Goal: Complete application form: Complete application form

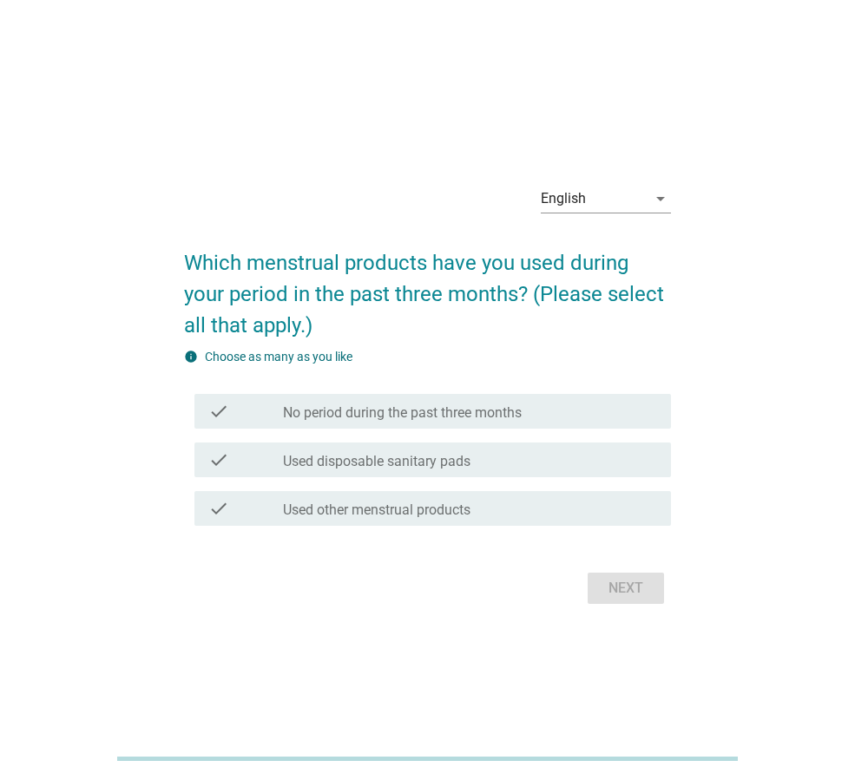
click at [608, 196] on div "English" at bounding box center [594, 199] width 106 height 28
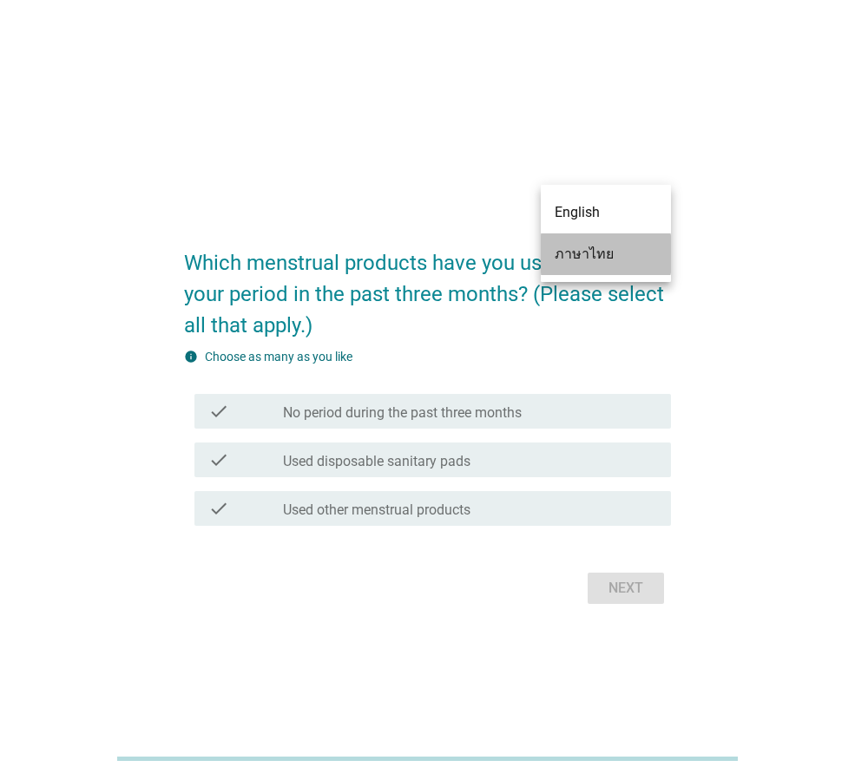
click at [601, 259] on div "ภาษาไทย" at bounding box center [606, 254] width 102 height 21
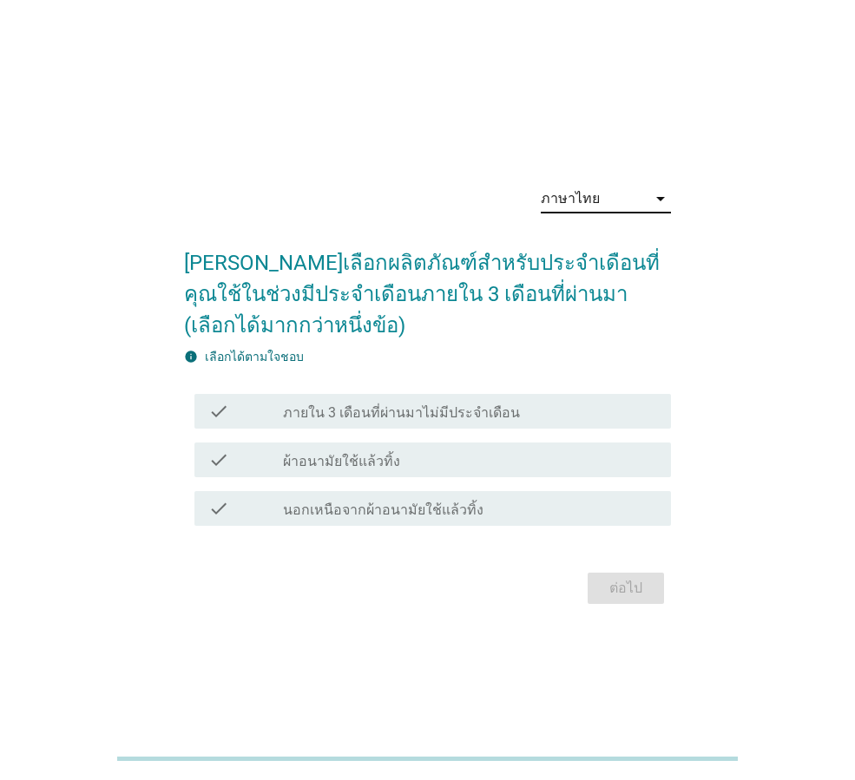
click at [333, 466] on label "ผ้าอนามัยใช้แล้วทิ้ง" at bounding box center [341, 461] width 117 height 17
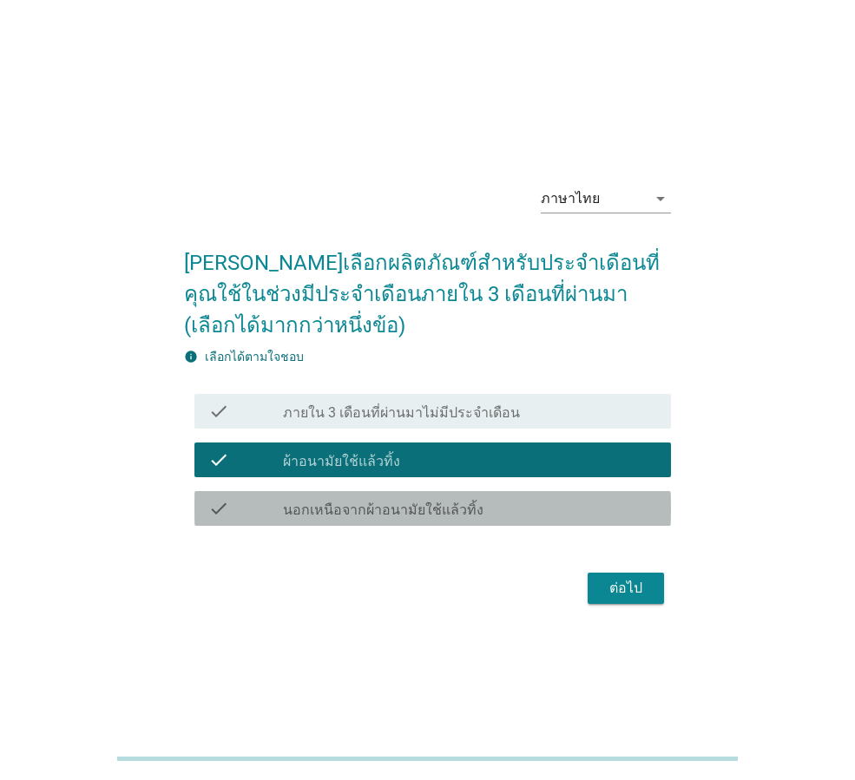
click at [352, 501] on div "check_box_outline_blank นอกเหนือจากผ้าอนามัยใช้แล้วทิ้ง" at bounding box center [470, 508] width 374 height 21
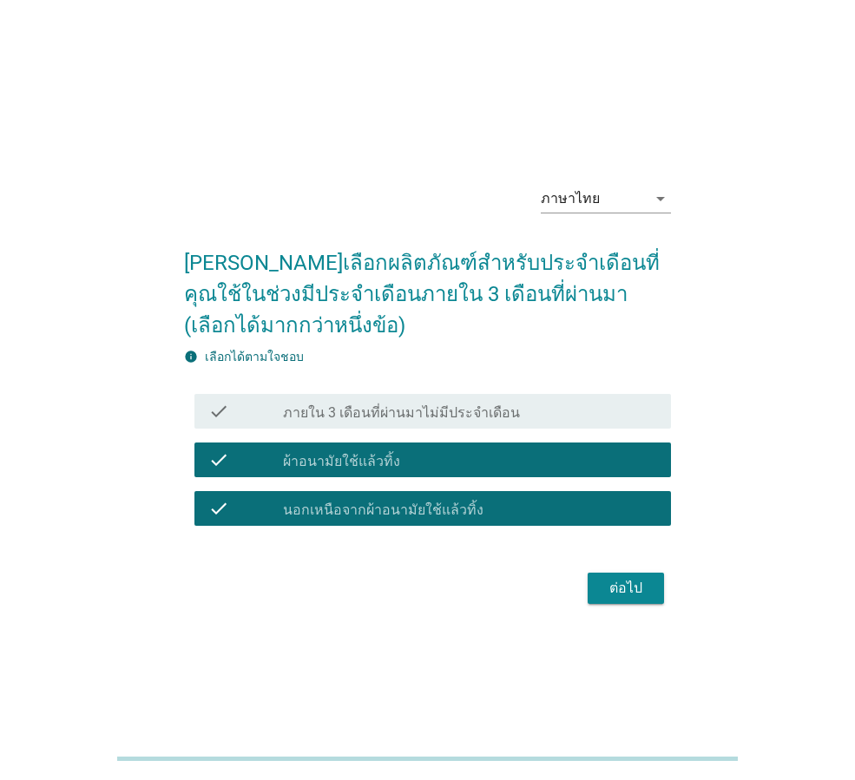
click at [621, 590] on div "ต่อไป" at bounding box center [625, 588] width 49 height 21
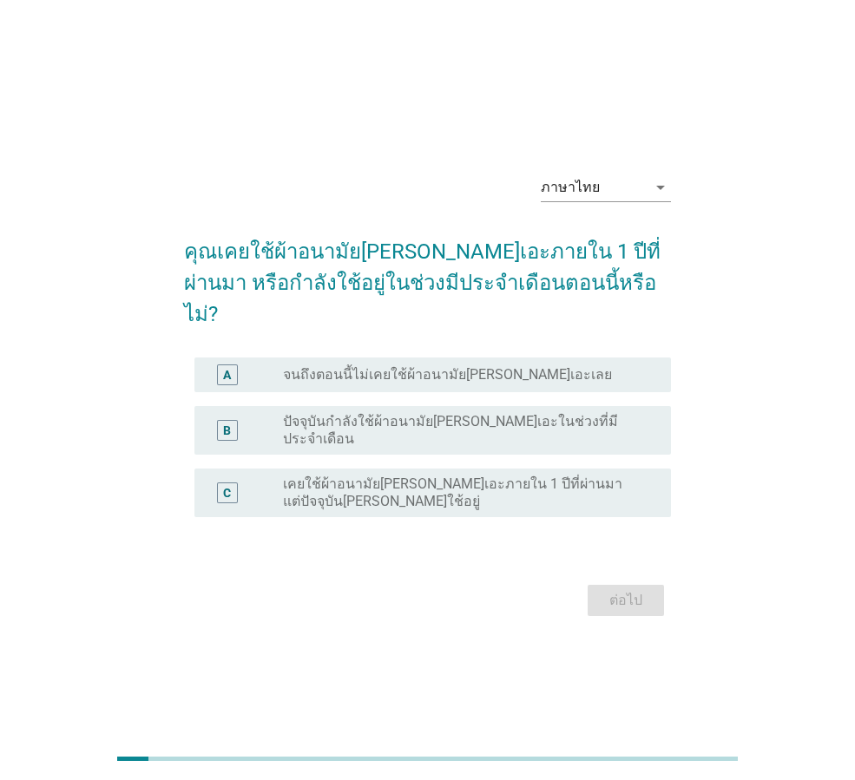
click at [344, 421] on label "ปัจจุบันกำลังใช้ผ้าอนามัย[PERSON_NAME]เอะในช่วงที่มีประจำเดือน" at bounding box center [463, 430] width 360 height 35
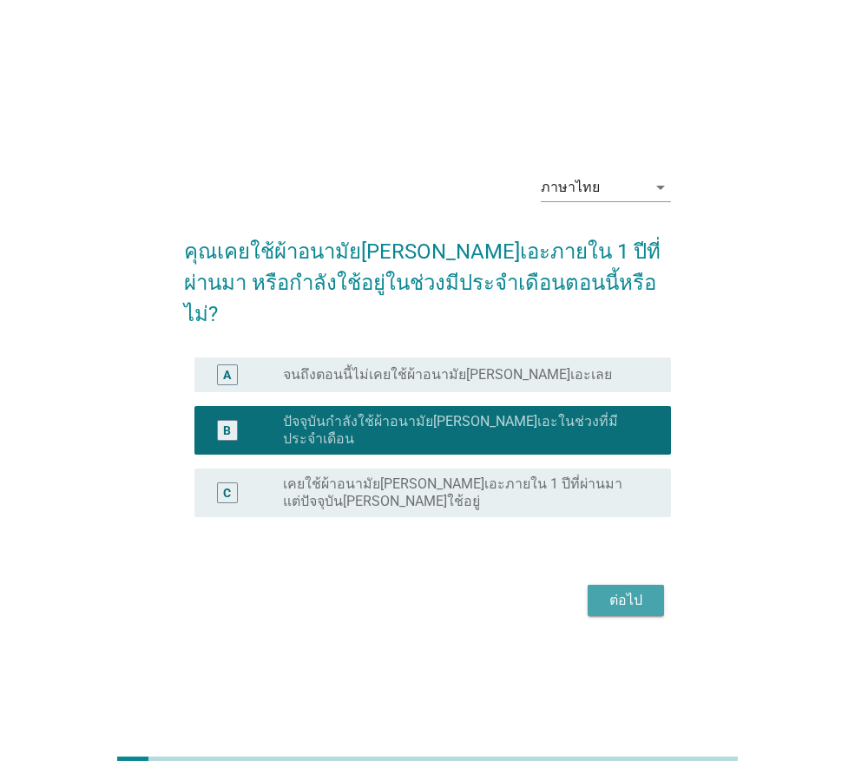
click at [647, 590] on div "ต่อไป" at bounding box center [625, 600] width 49 height 21
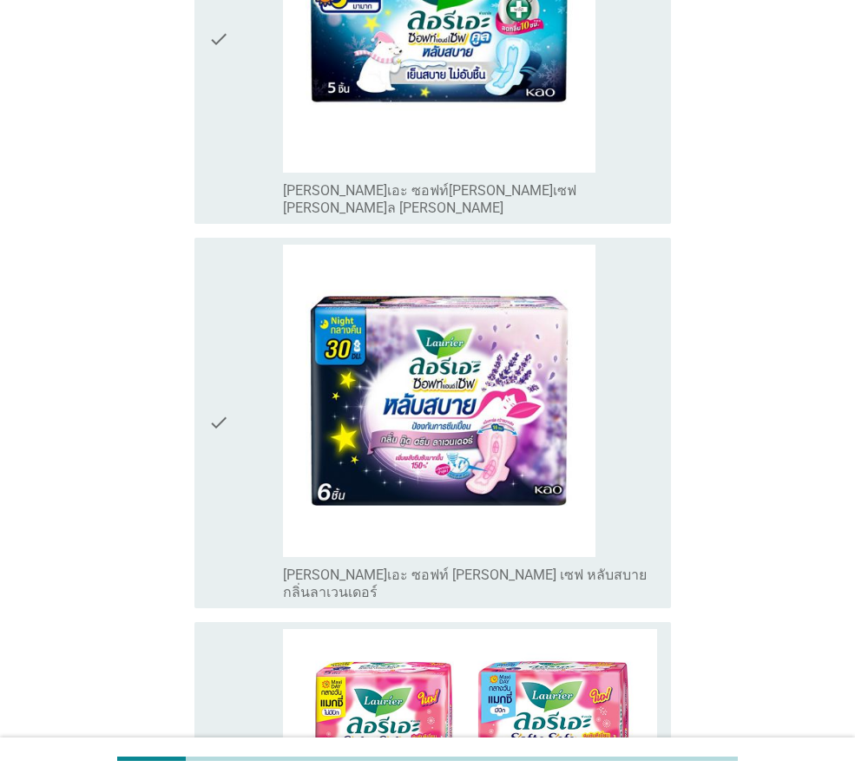
scroll to position [434, 0]
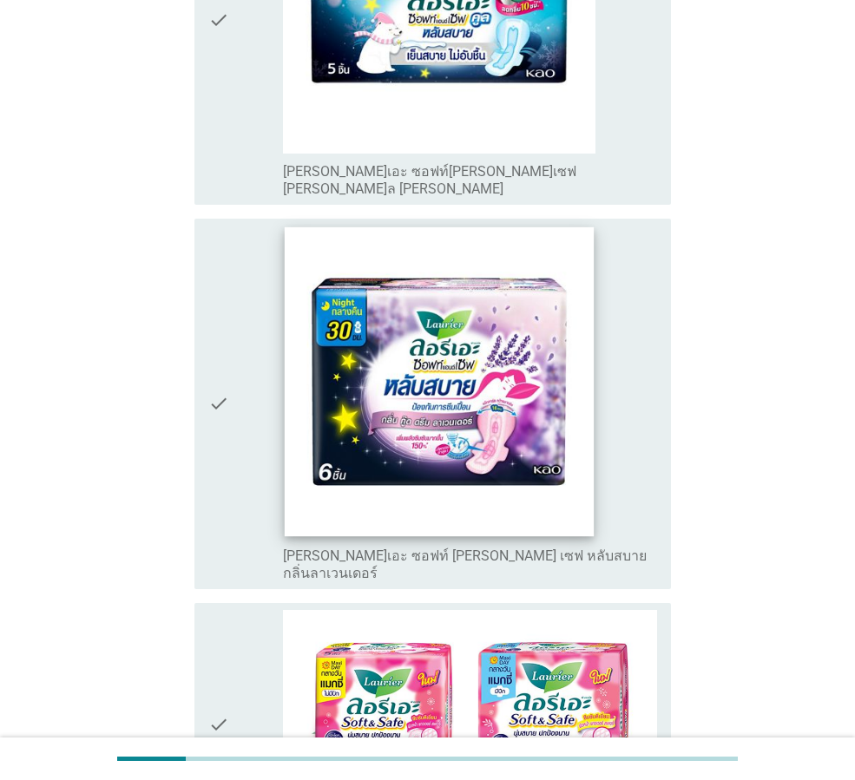
click at [367, 384] on img at bounding box center [439, 381] width 309 height 309
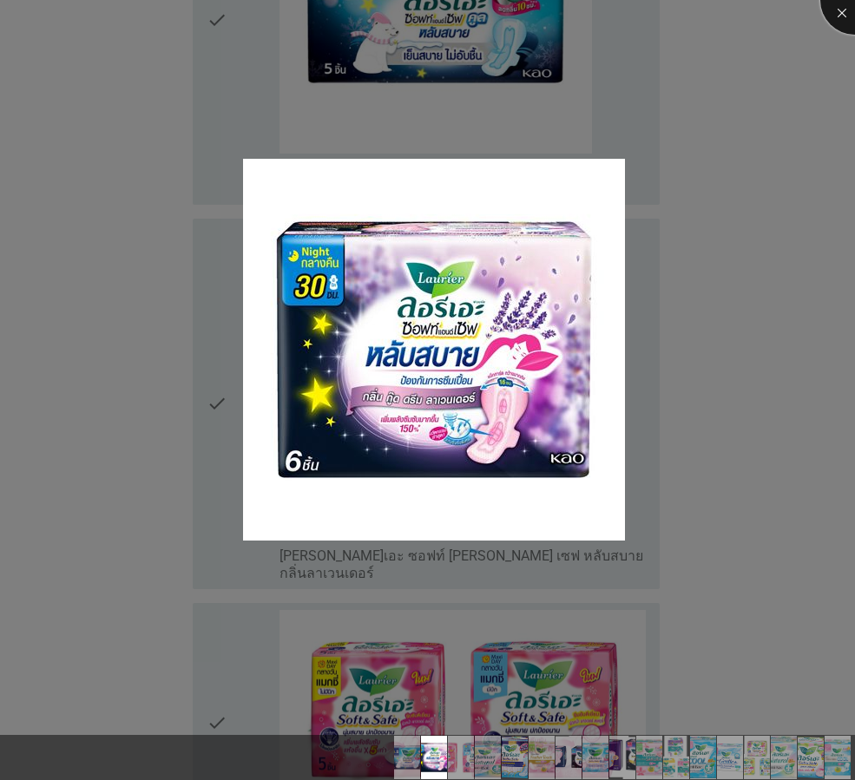
click at [833, 5] on div at bounding box center [854, -1] width 69 height 69
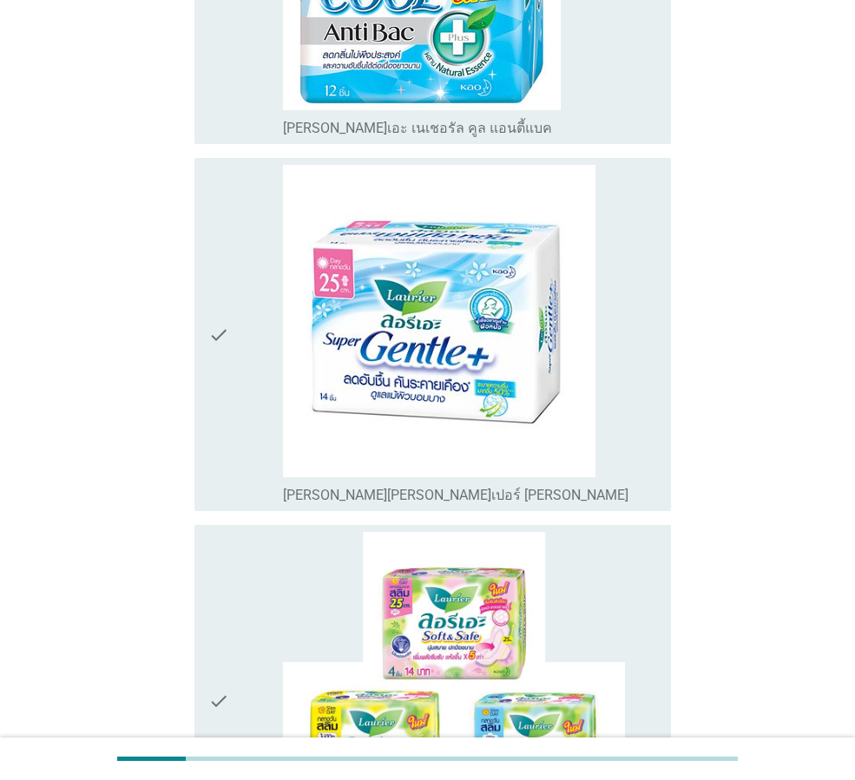
scroll to position [3298, 0]
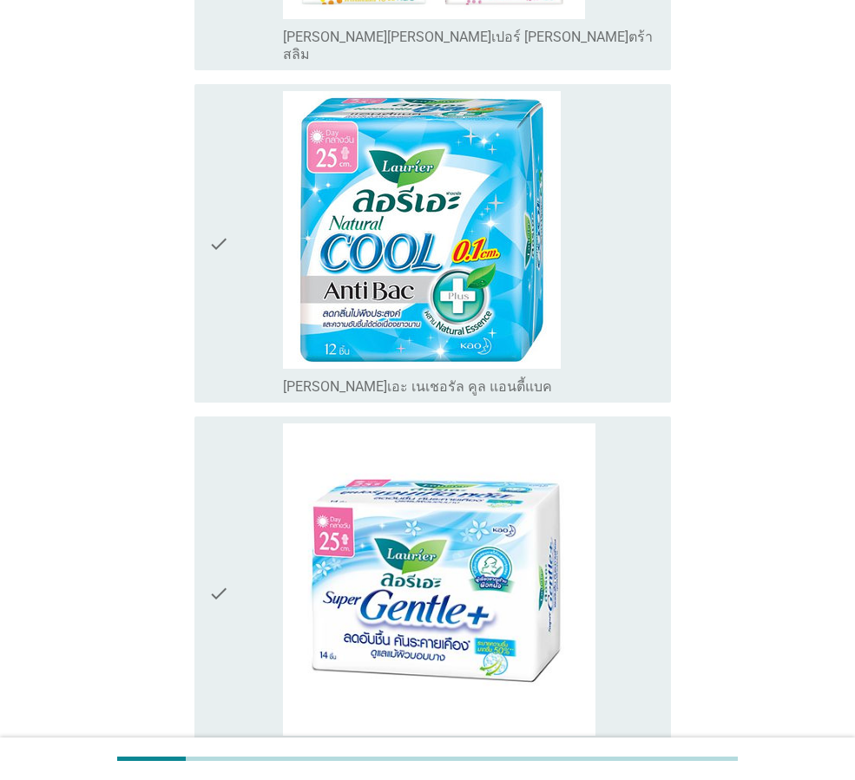
click at [214, 445] on icon "check" at bounding box center [218, 592] width 21 height 339
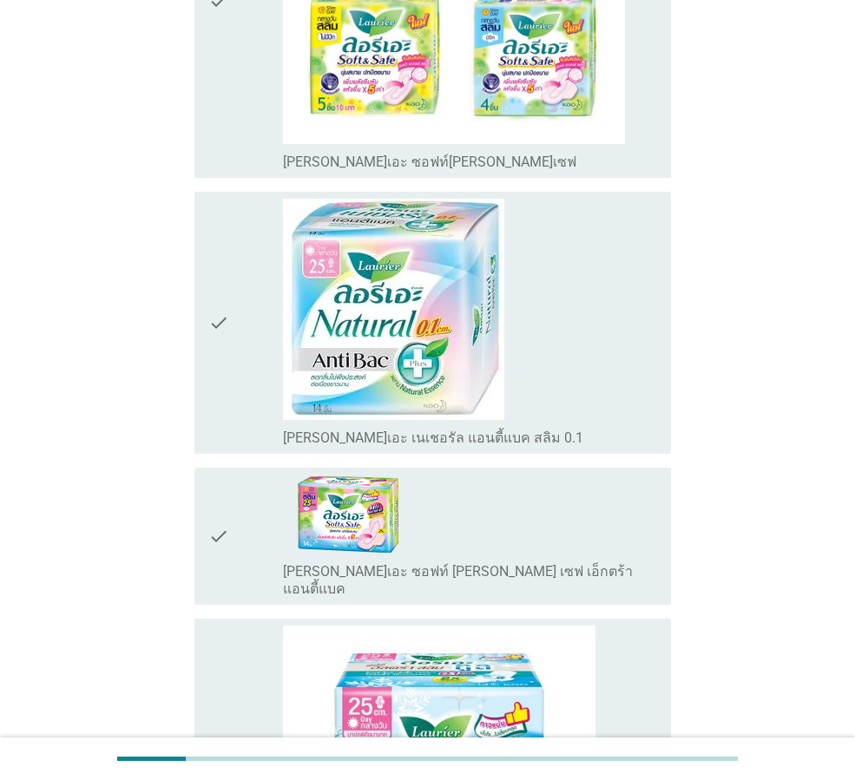
scroll to position [4008, 0]
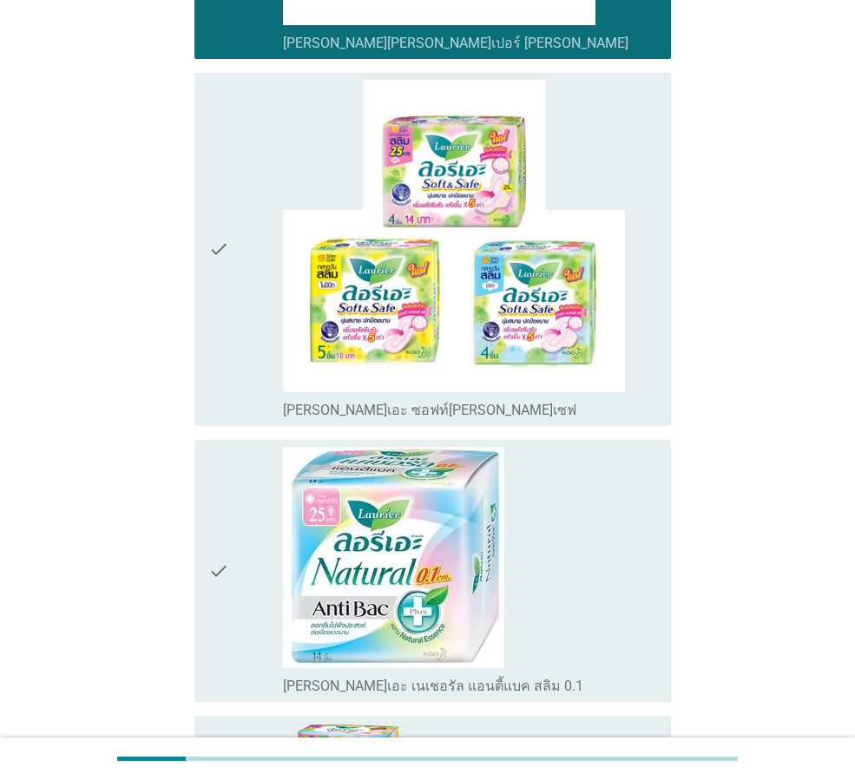
click at [227, 723] on icon "check" at bounding box center [218, 784] width 21 height 123
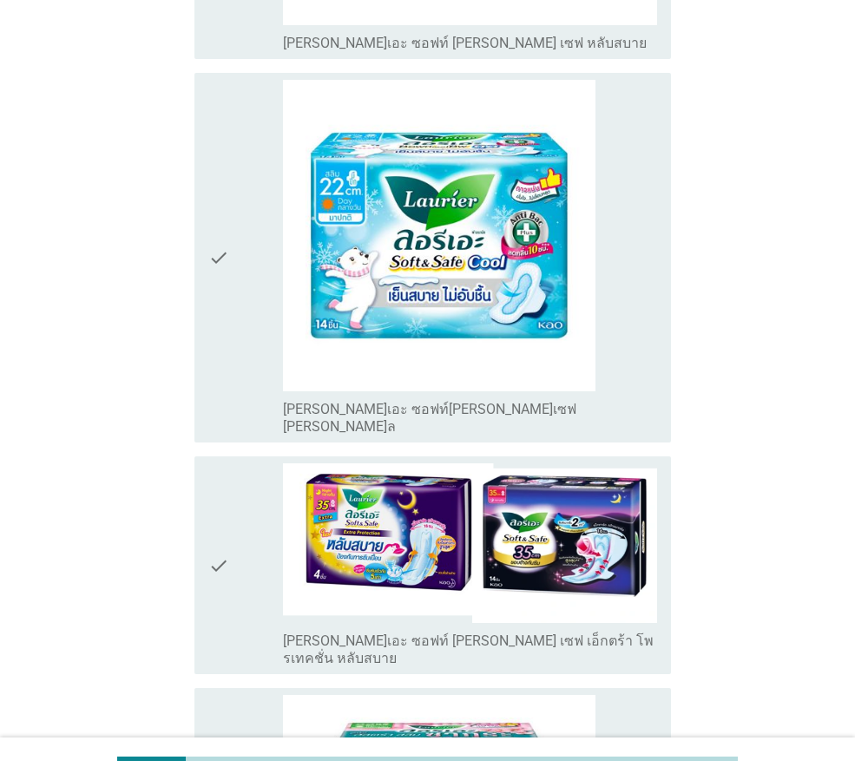
scroll to position [1839, 0]
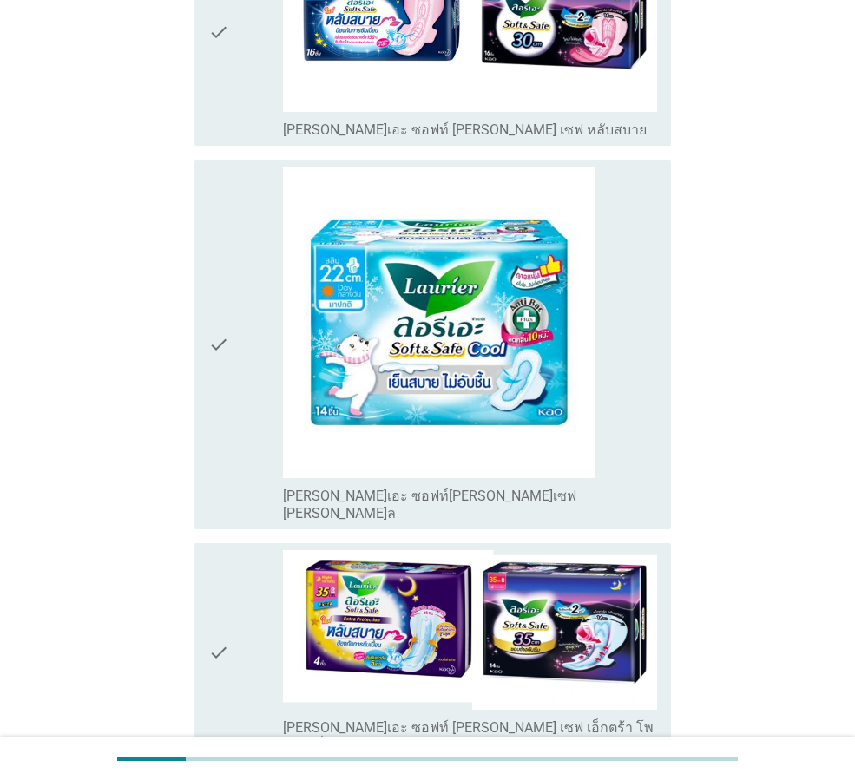
click at [209, 550] on icon "check" at bounding box center [218, 652] width 21 height 204
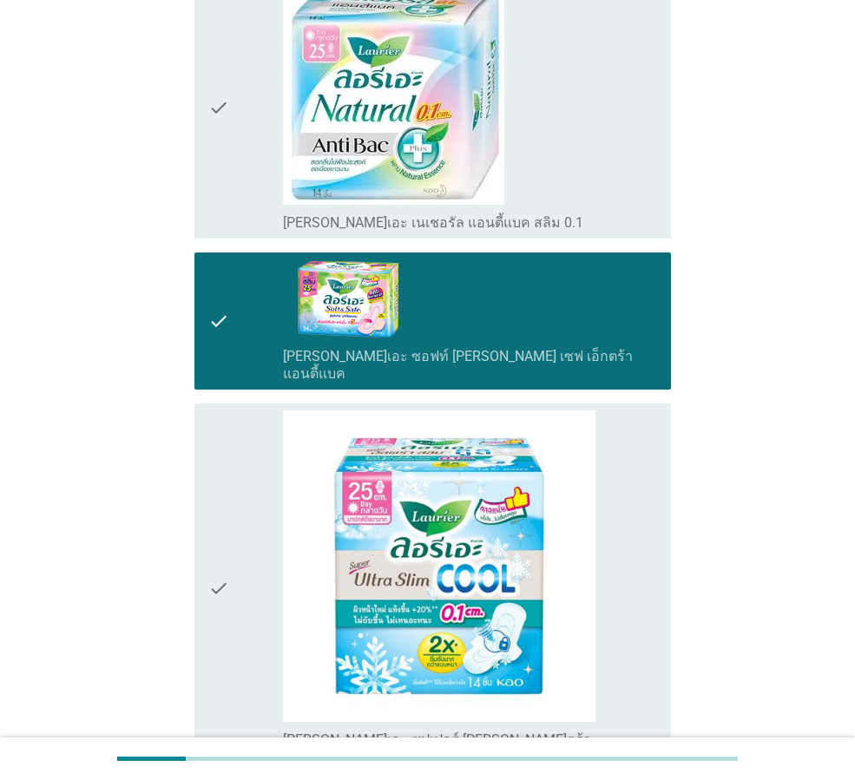
scroll to position [4529, 0]
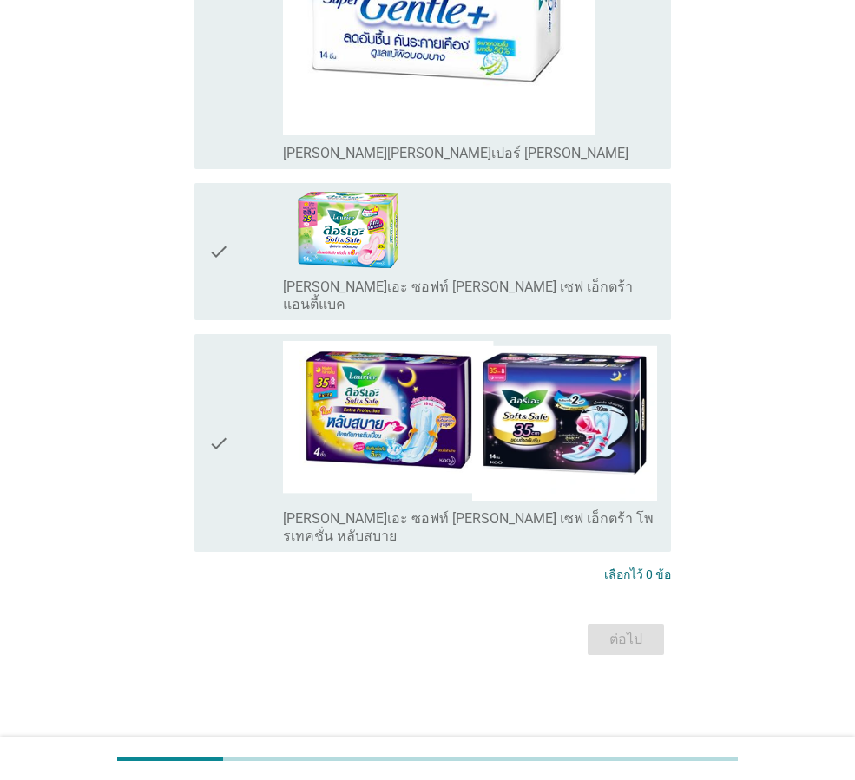
scroll to position [0, 0]
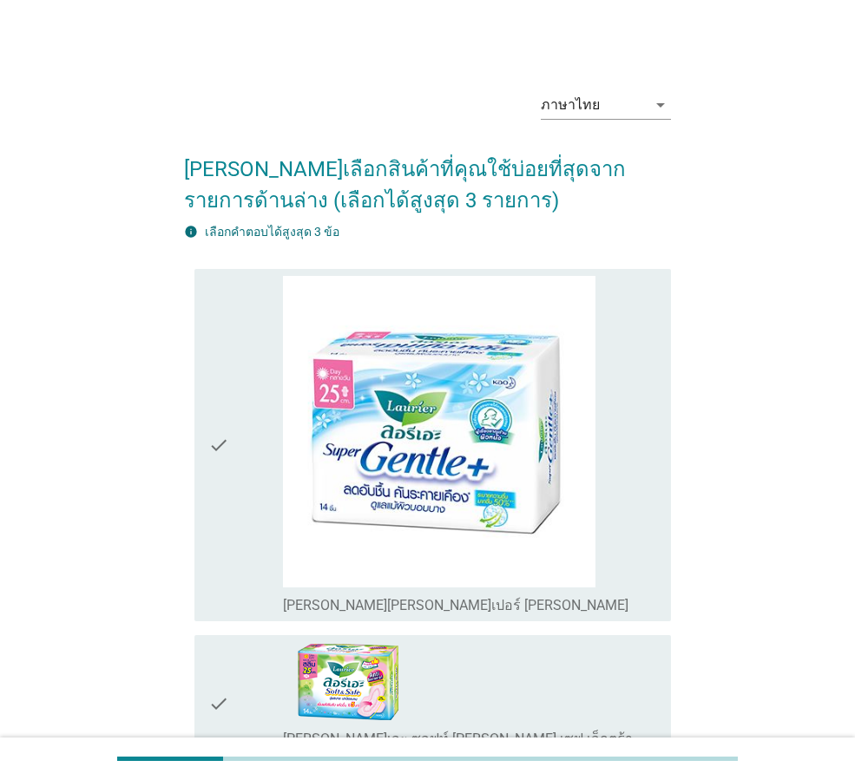
click at [231, 449] on div "check" at bounding box center [245, 445] width 75 height 339
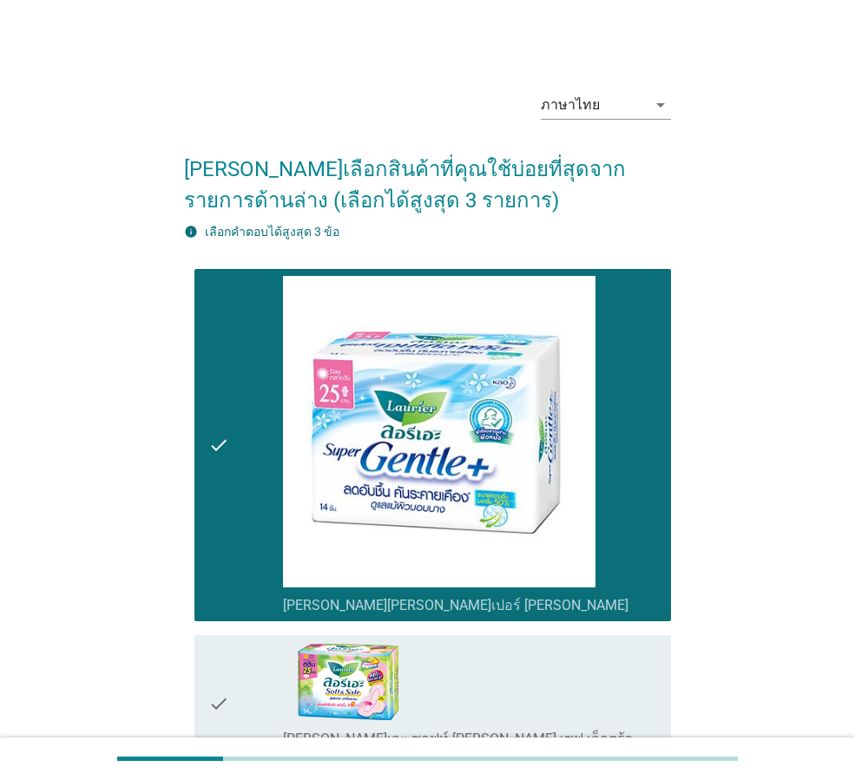
scroll to position [417, 0]
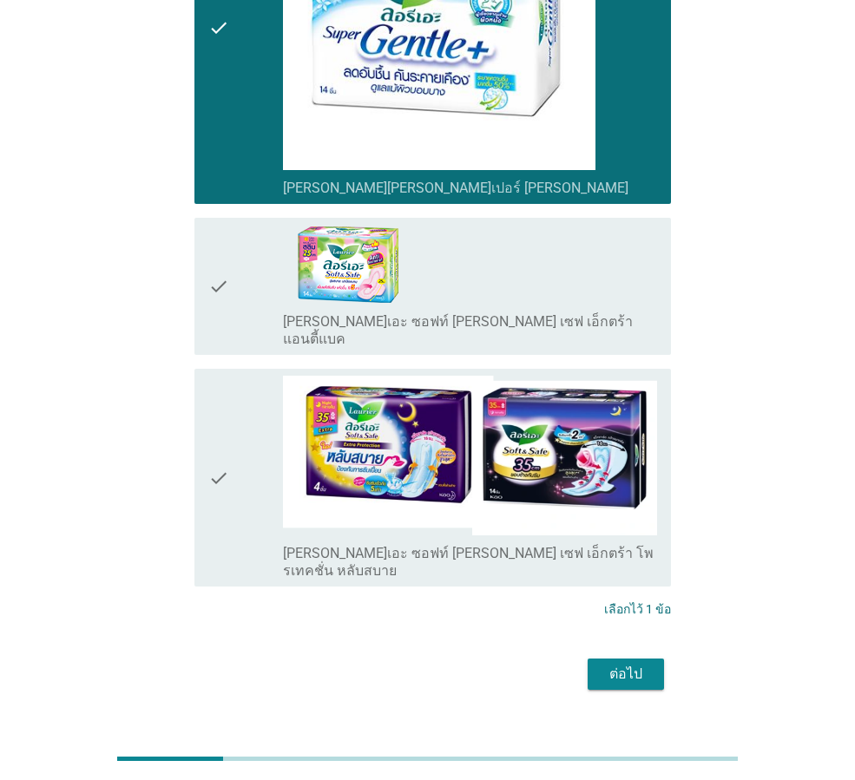
click at [260, 317] on div "check" at bounding box center [245, 286] width 75 height 123
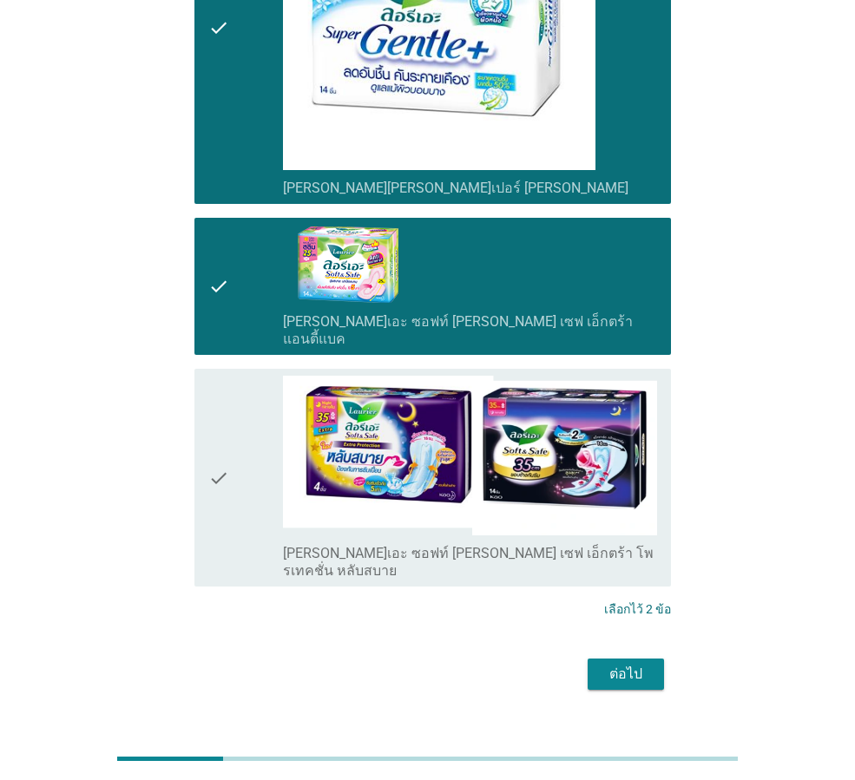
click at [227, 406] on icon "check" at bounding box center [218, 478] width 21 height 204
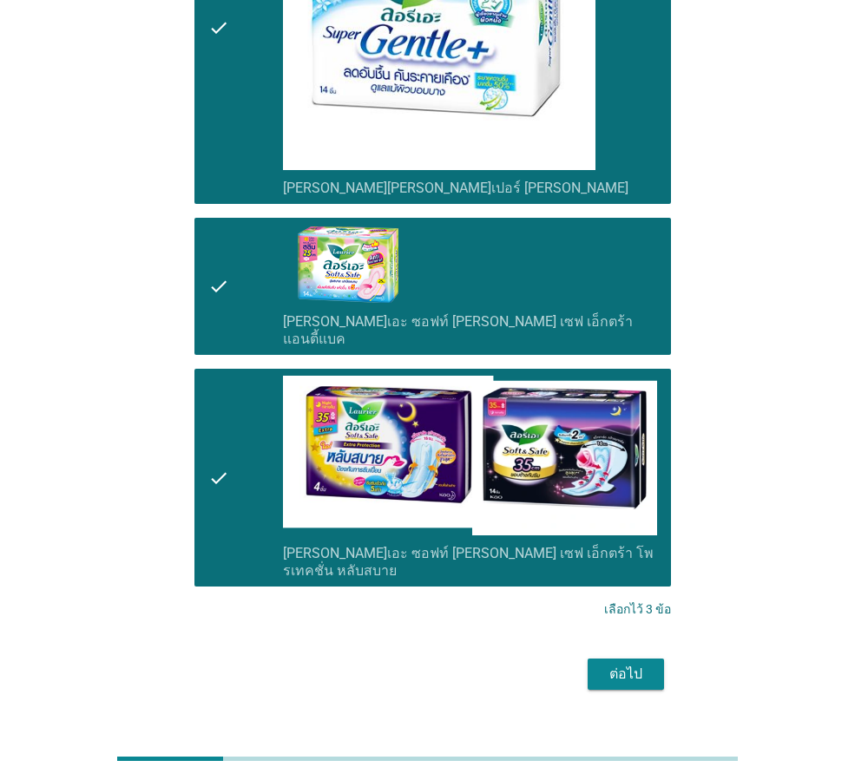
click at [622, 664] on div "ต่อไป" at bounding box center [625, 674] width 49 height 21
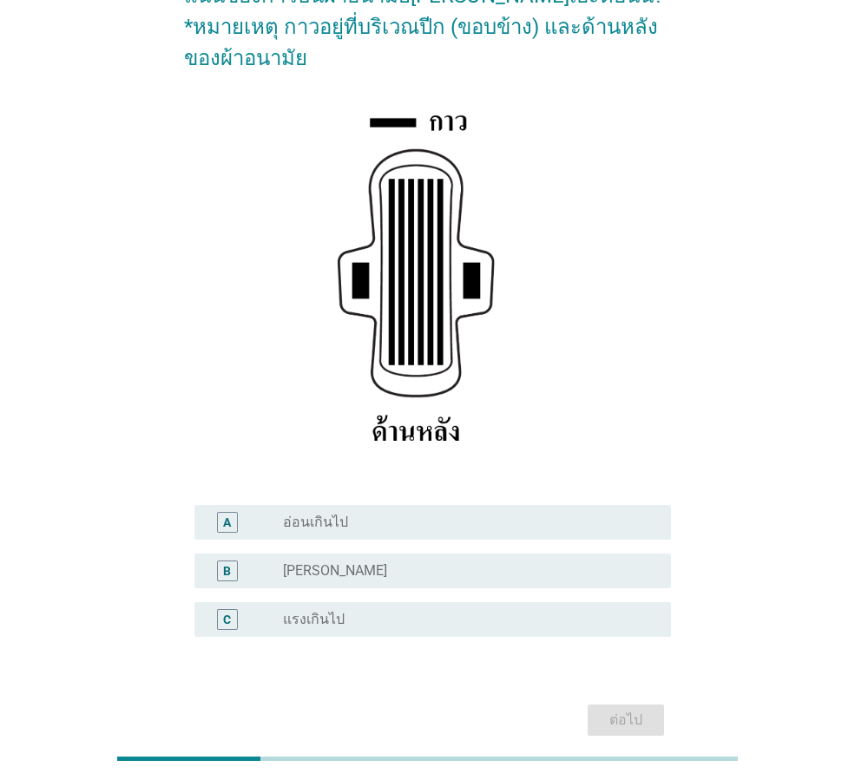
scroll to position [253, 0]
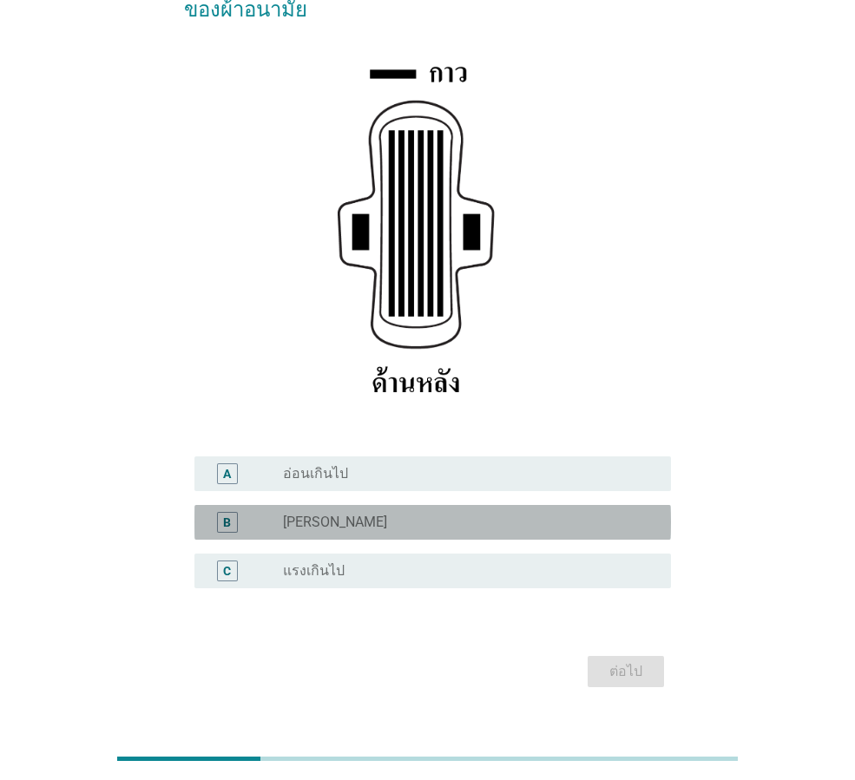
click at [301, 514] on label "[PERSON_NAME]" at bounding box center [335, 522] width 104 height 17
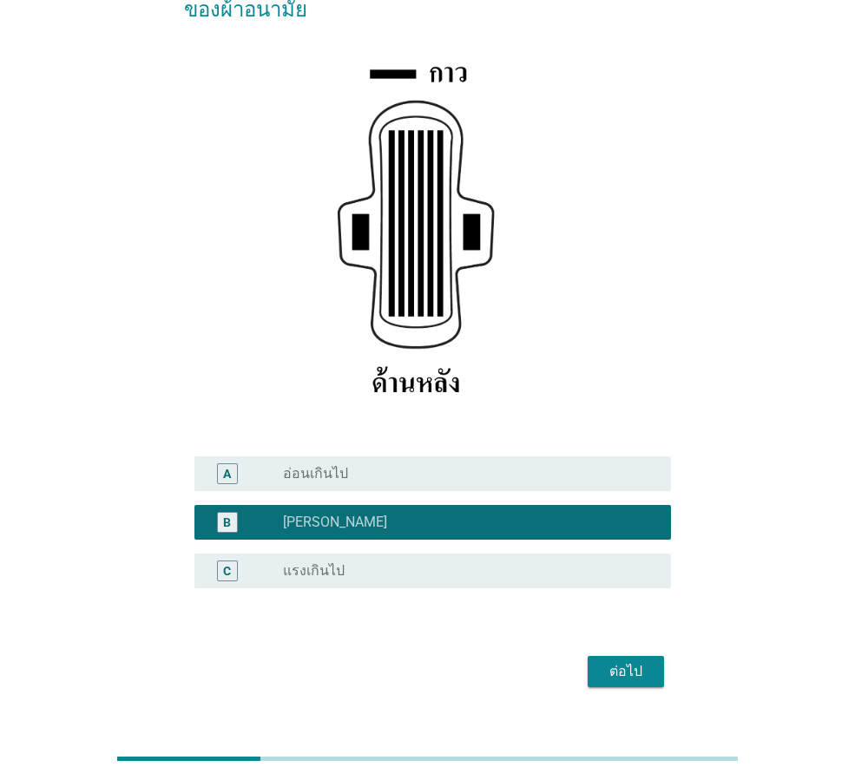
click at [626, 661] on div "ต่อไป" at bounding box center [625, 671] width 49 height 21
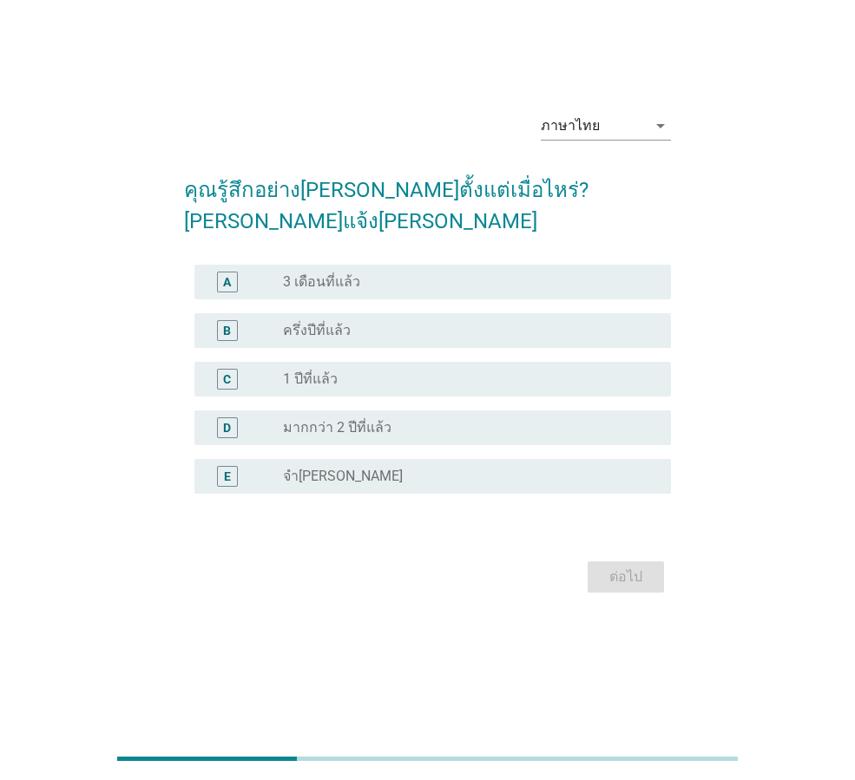
scroll to position [0, 0]
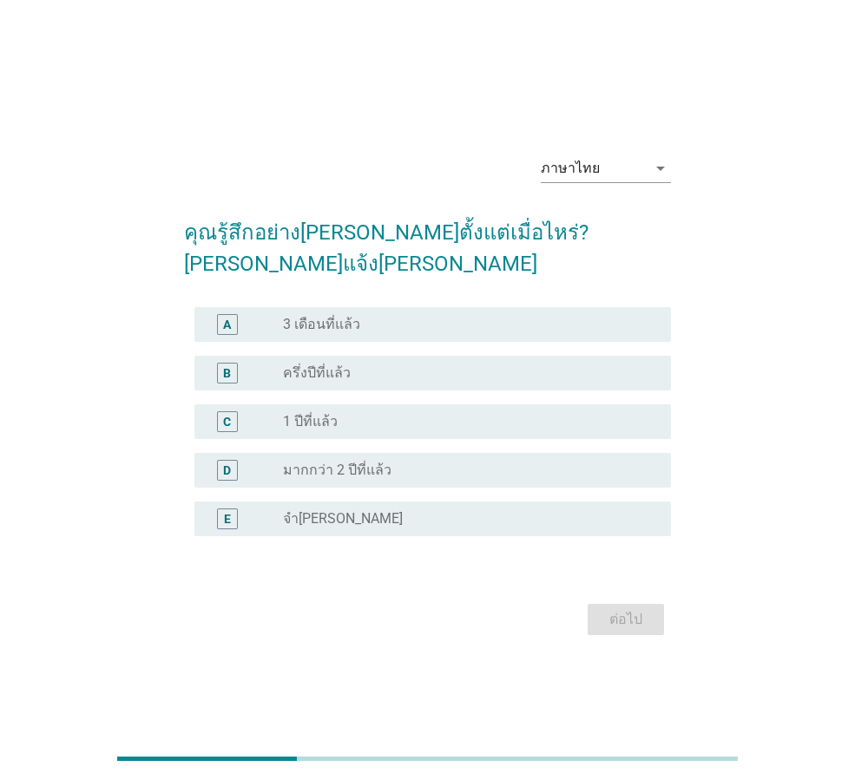
click at [305, 316] on label "3 เดือนที่แล้ว" at bounding box center [321, 324] width 77 height 17
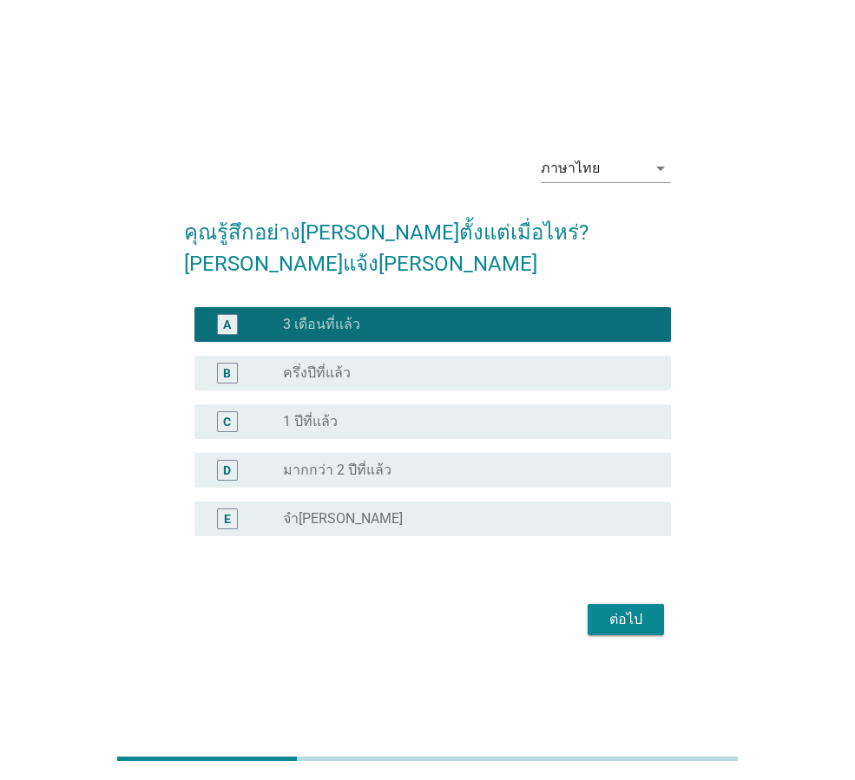
click at [624, 609] on div "ต่อไป" at bounding box center [625, 619] width 49 height 21
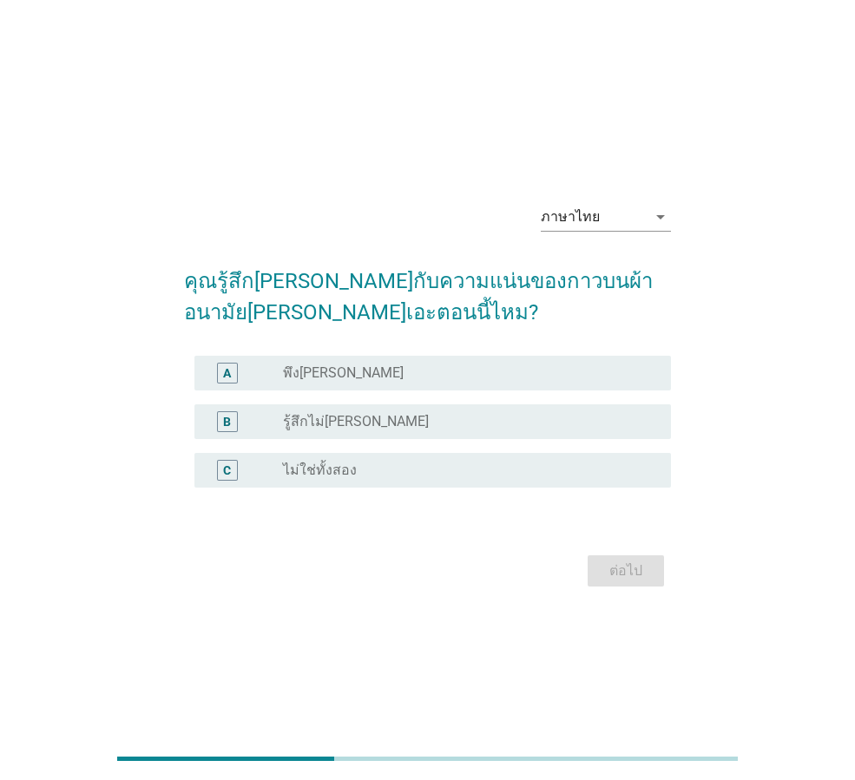
click at [456, 374] on div "radio_button_unchecked พึง[PERSON_NAME]" at bounding box center [463, 372] width 360 height 17
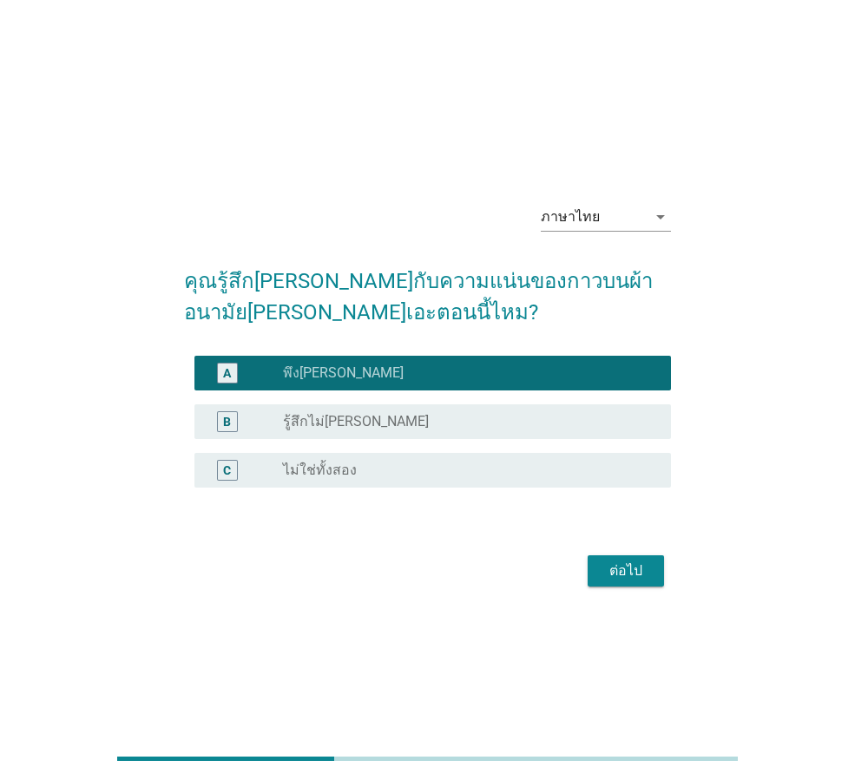
click at [632, 581] on button "ต่อไป" at bounding box center [626, 570] width 76 height 31
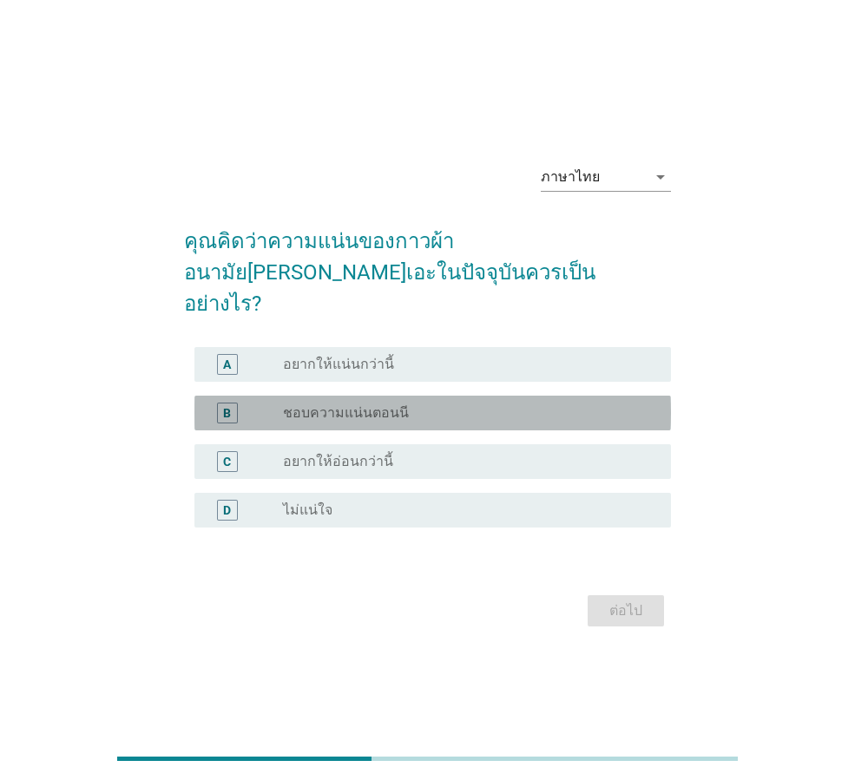
click at [338, 404] on label "ชอบความแน่นตอนนี" at bounding box center [346, 412] width 126 height 17
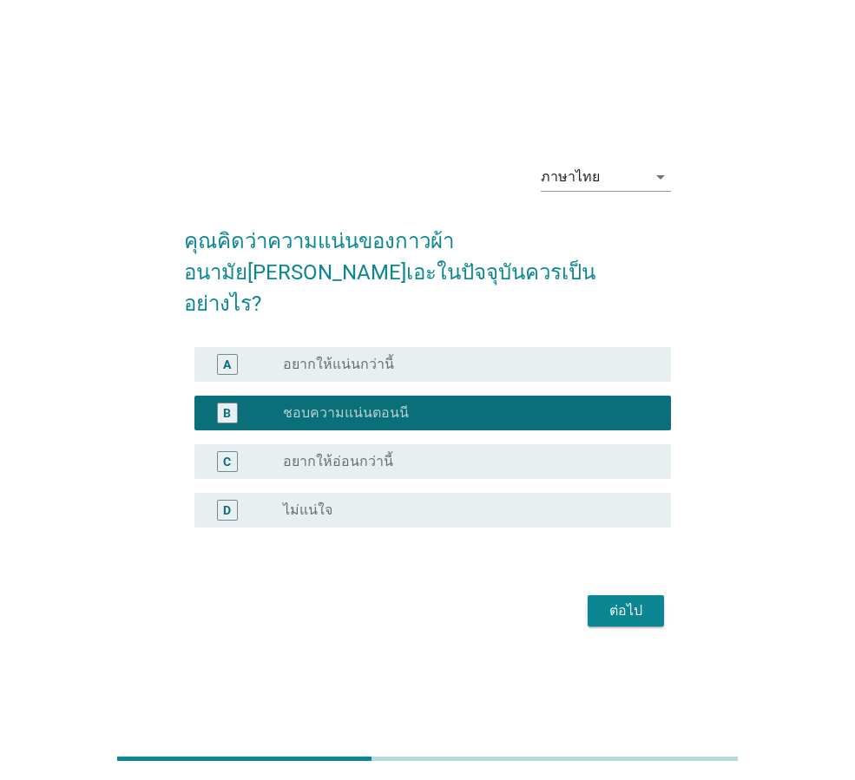
click at [628, 601] on div "ต่อไป" at bounding box center [625, 611] width 49 height 21
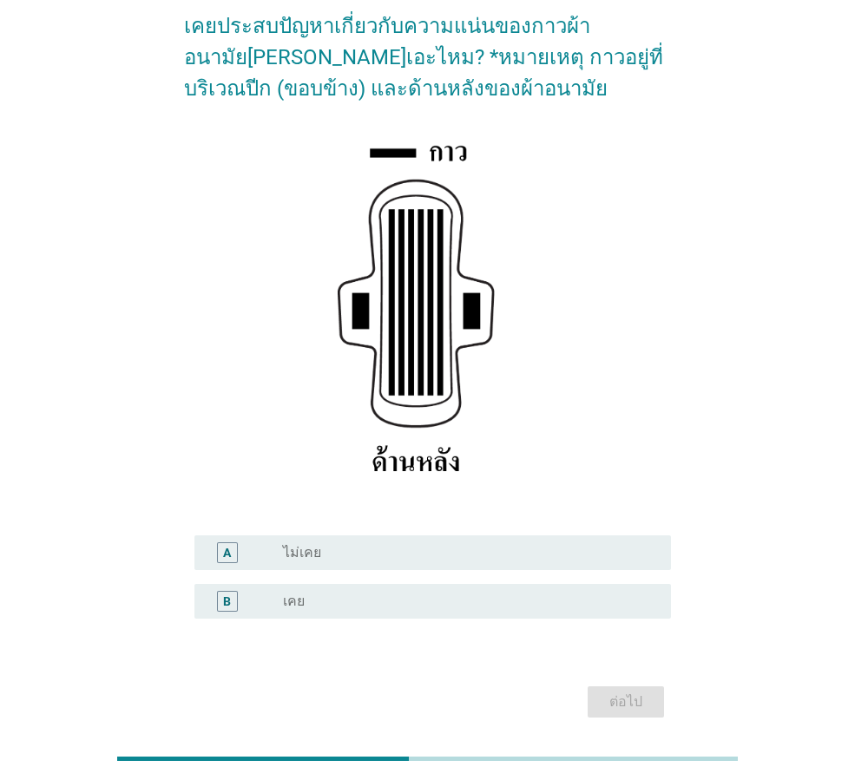
scroll to position [174, 0]
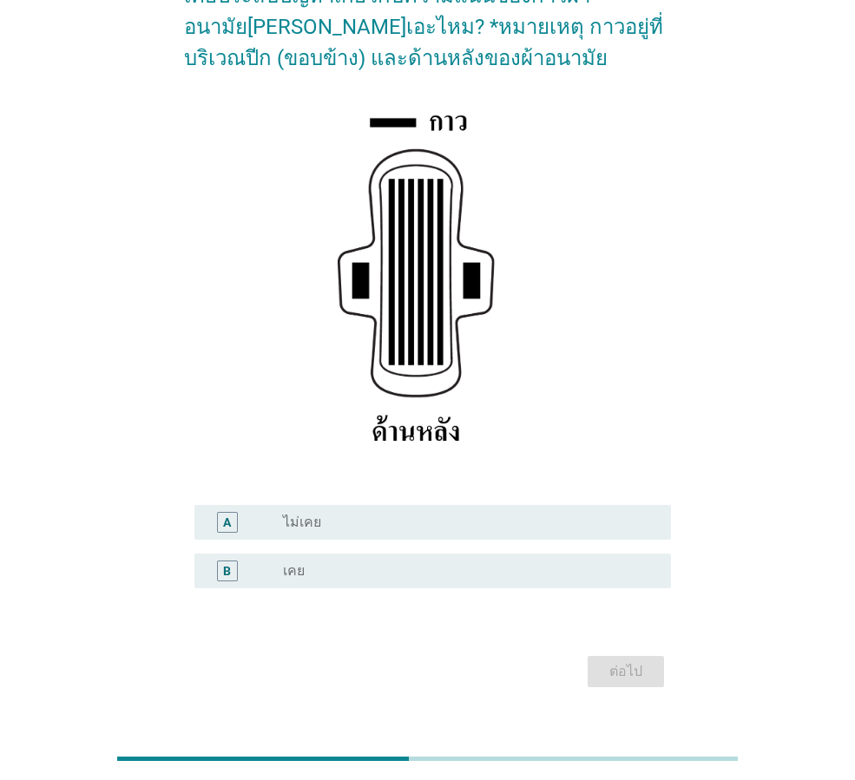
click at [297, 561] on div "radio_button_unchecked เคย" at bounding box center [470, 571] width 374 height 21
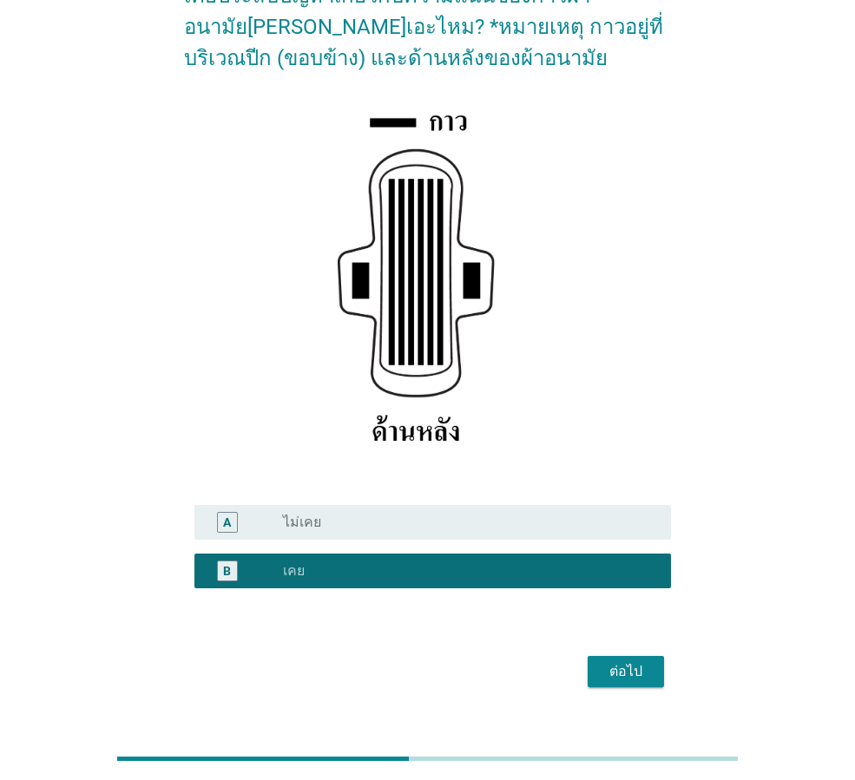
click at [624, 663] on div "ต่อไป" at bounding box center [625, 671] width 49 height 21
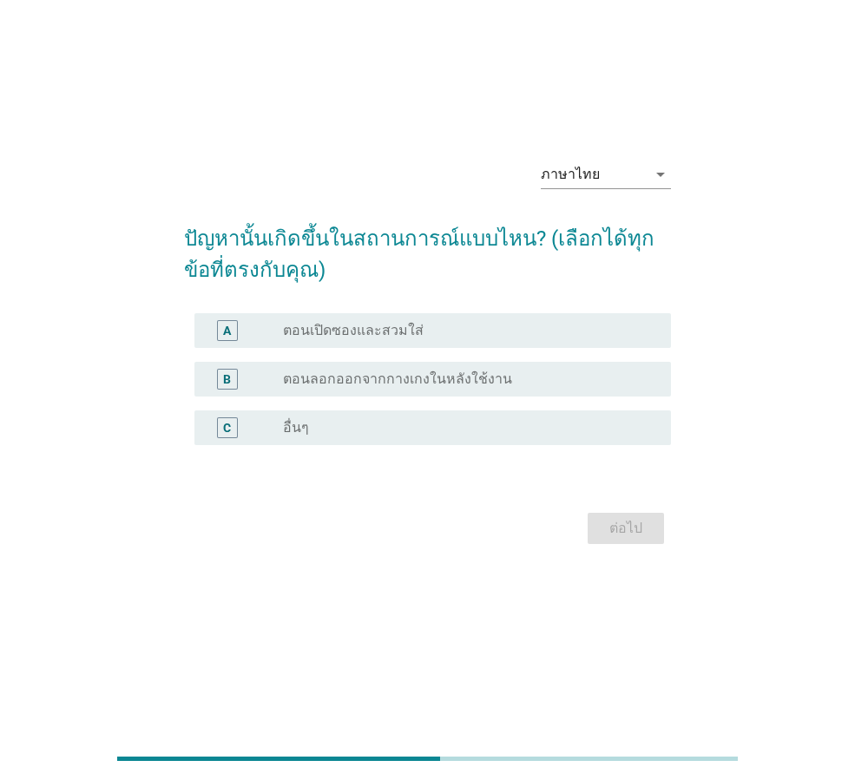
scroll to position [0, 0]
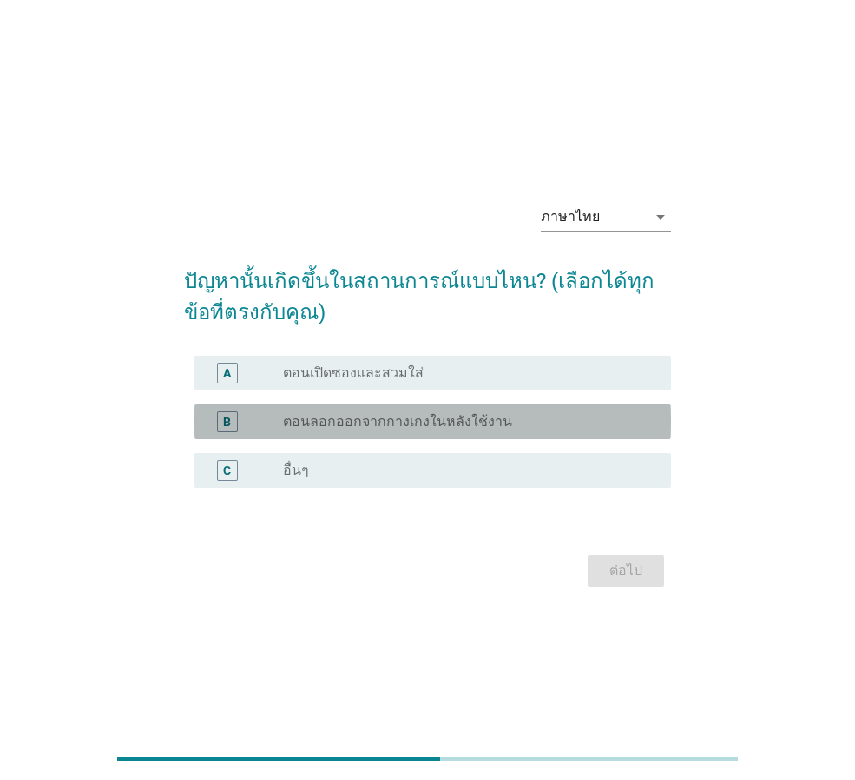
click at [355, 413] on label "ตอนลอกออกจากกางเกงในหลังใช้งาน" at bounding box center [397, 421] width 229 height 17
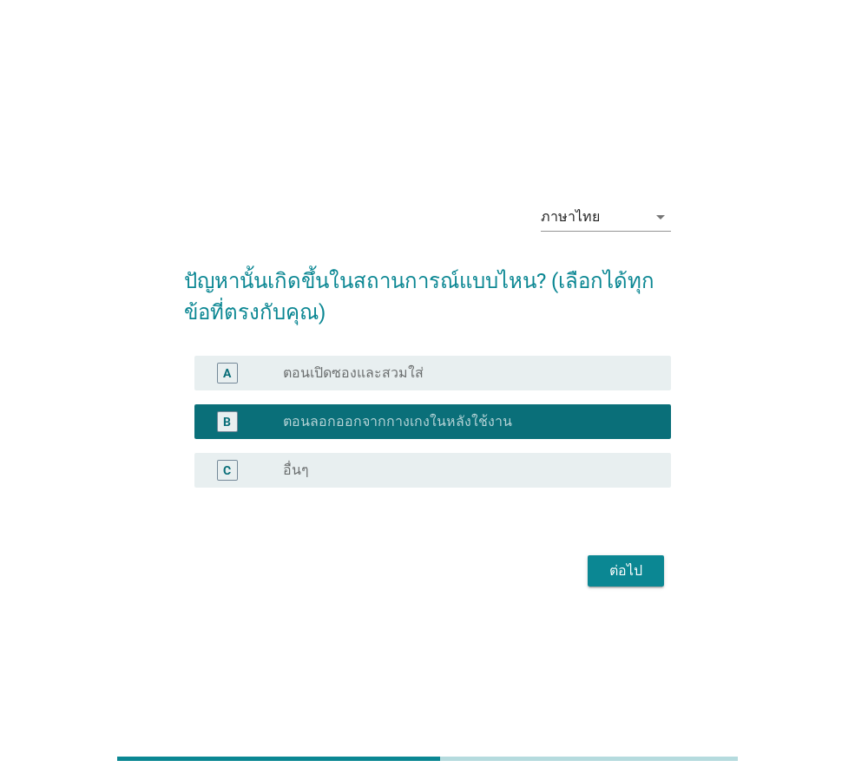
click at [639, 586] on button "ต่อไป" at bounding box center [626, 570] width 76 height 31
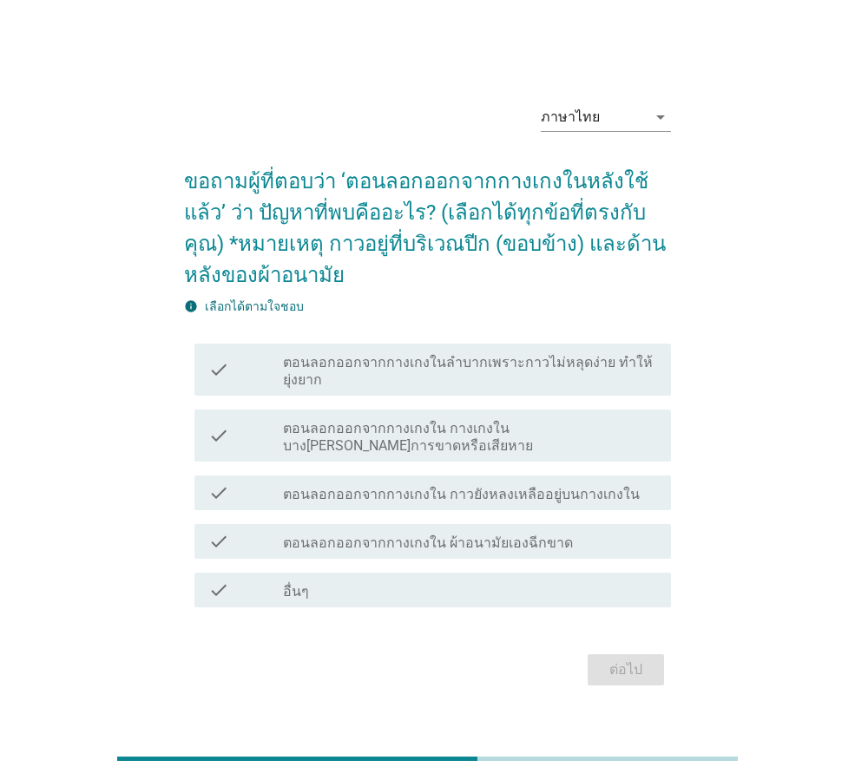
click at [481, 367] on label "ตอนลอกออกจากกางเกงในลำบากเพราะกาวไม่หลุดง่าย ทำให้ยุ่งยาก" at bounding box center [470, 371] width 374 height 35
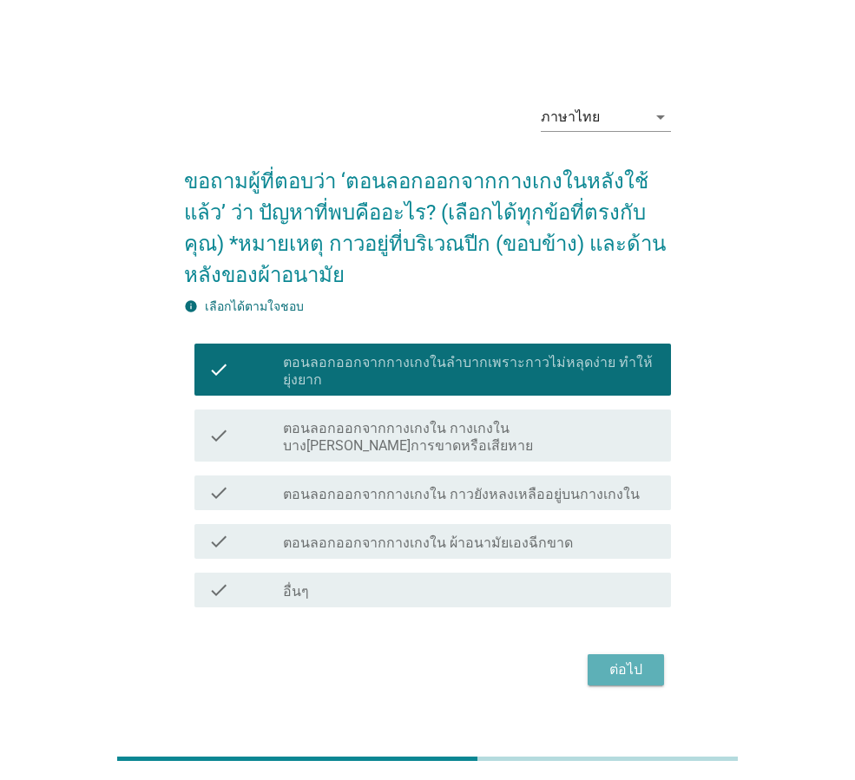
click at [612, 670] on div "ต่อไป" at bounding box center [625, 670] width 49 height 21
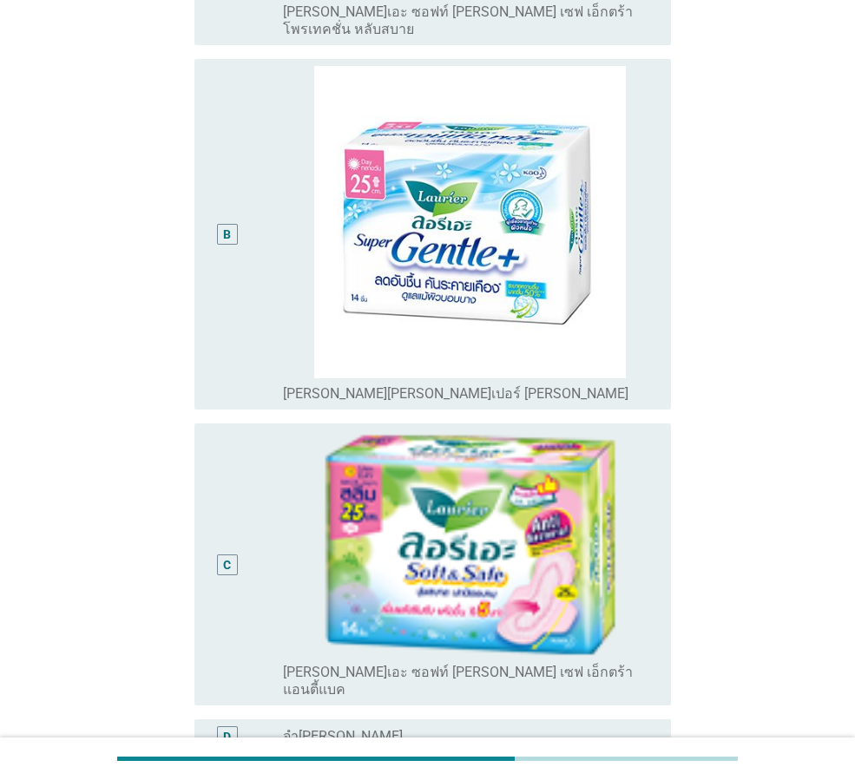
scroll to position [434, 0]
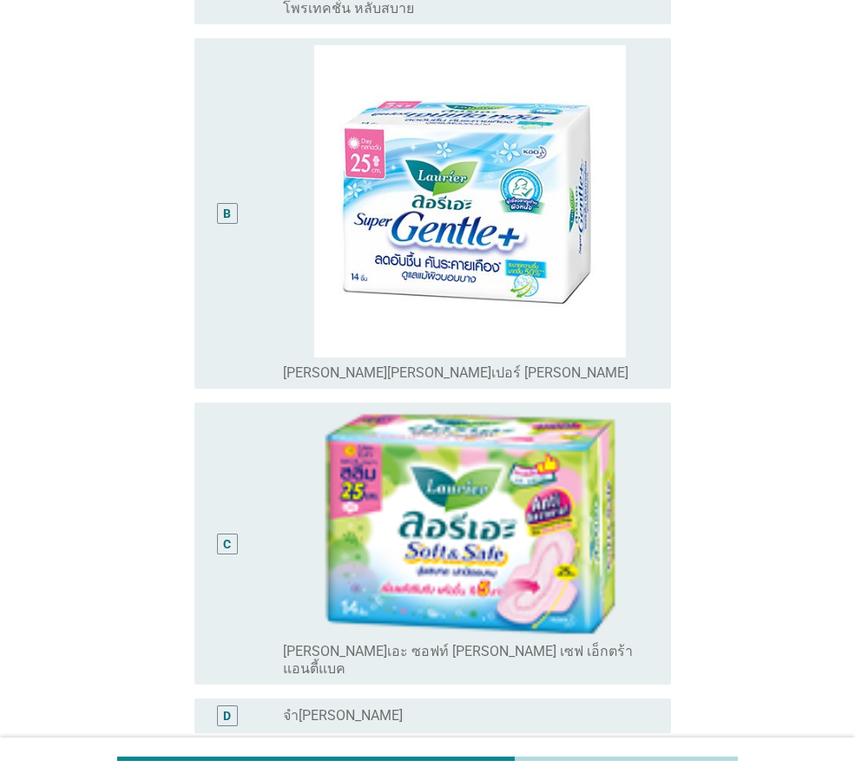
click at [233, 534] on div "C" at bounding box center [227, 544] width 21 height 21
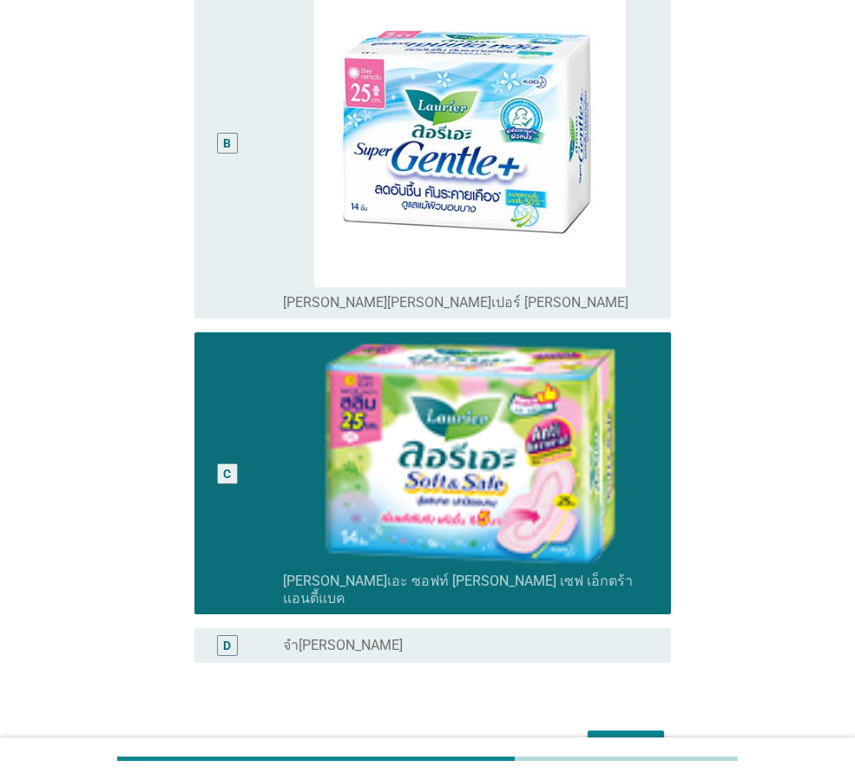
scroll to position [576, 0]
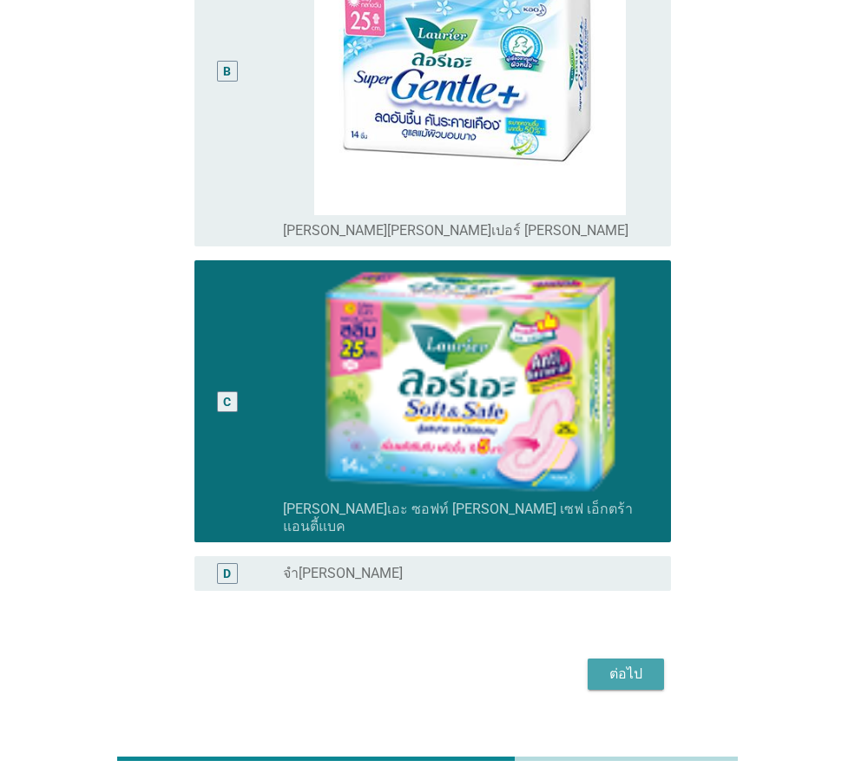
click at [623, 664] on div "ต่อไป" at bounding box center [625, 674] width 49 height 21
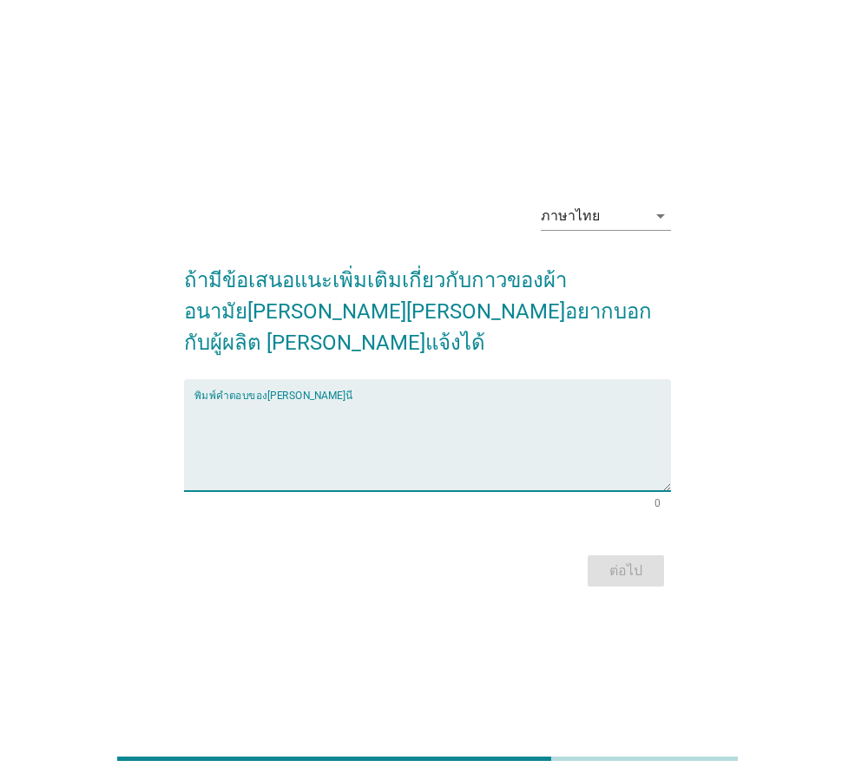
click at [479, 404] on textarea "พิมพ์คำตอบของคุณ ที่นี่" at bounding box center [432, 445] width 476 height 91
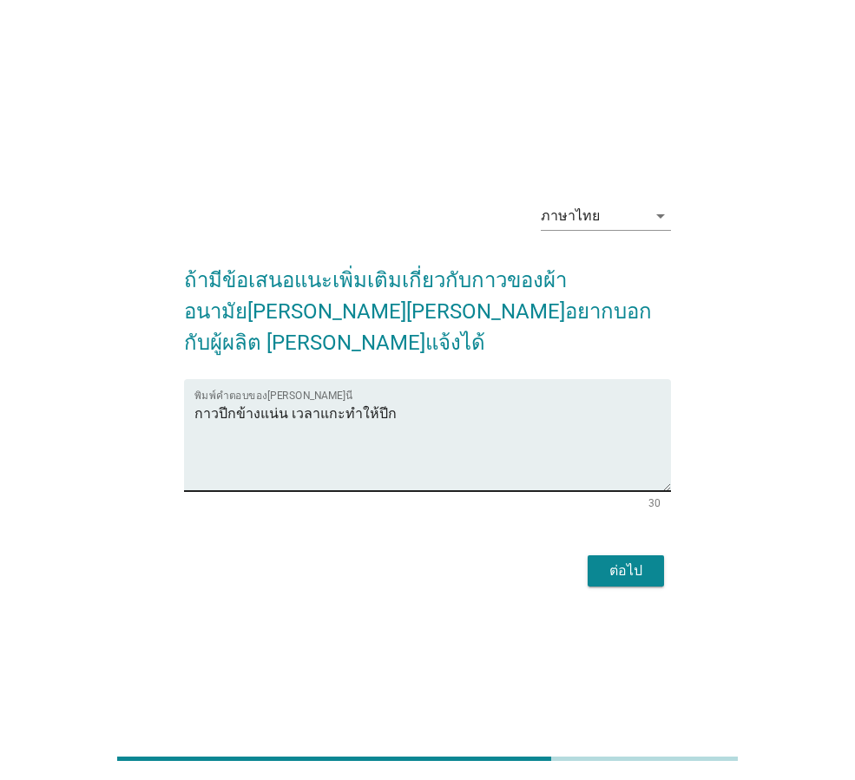
click at [442, 401] on textarea "กาวปีกข้างแน่น เวลาแกะทำให้ปีก" at bounding box center [432, 445] width 476 height 91
click at [334, 400] on textarea "กาวปีกข้างแน่น เวลาแกะทำให้ปีกบางส่วนติดกางเกงใน" at bounding box center [432, 445] width 476 height 91
click at [581, 400] on textarea "กาวปีกข้างแน่น เวลาแกะทำให้ปีกบางส่วนติดกางเกงใน" at bounding box center [432, 445] width 476 height 91
click at [333, 400] on textarea "กาวปีกข้างแน่น เวลาแกะทำให้ปีกบางส่วนติดกางเกงใน" at bounding box center [432, 445] width 476 height 91
type textarea "กาวปีกข้างแน่น เวลาแกะออกทำให้ปีกบางส่วนติดกางเกงใน"
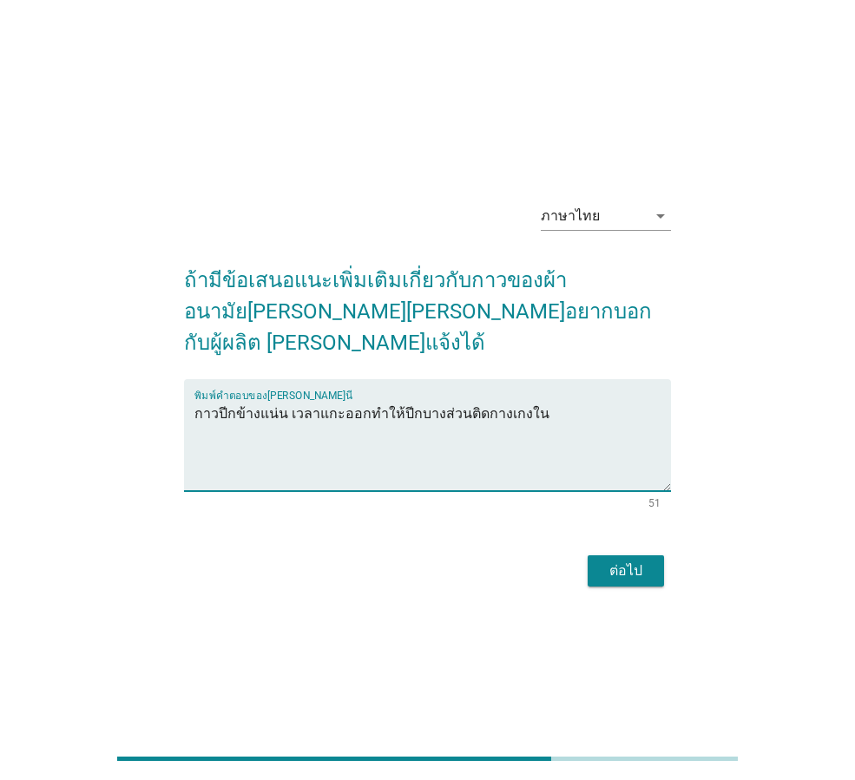
click at [620, 561] on div "ต่อไป" at bounding box center [625, 571] width 49 height 21
